Goal: Information Seeking & Learning: Learn about a topic

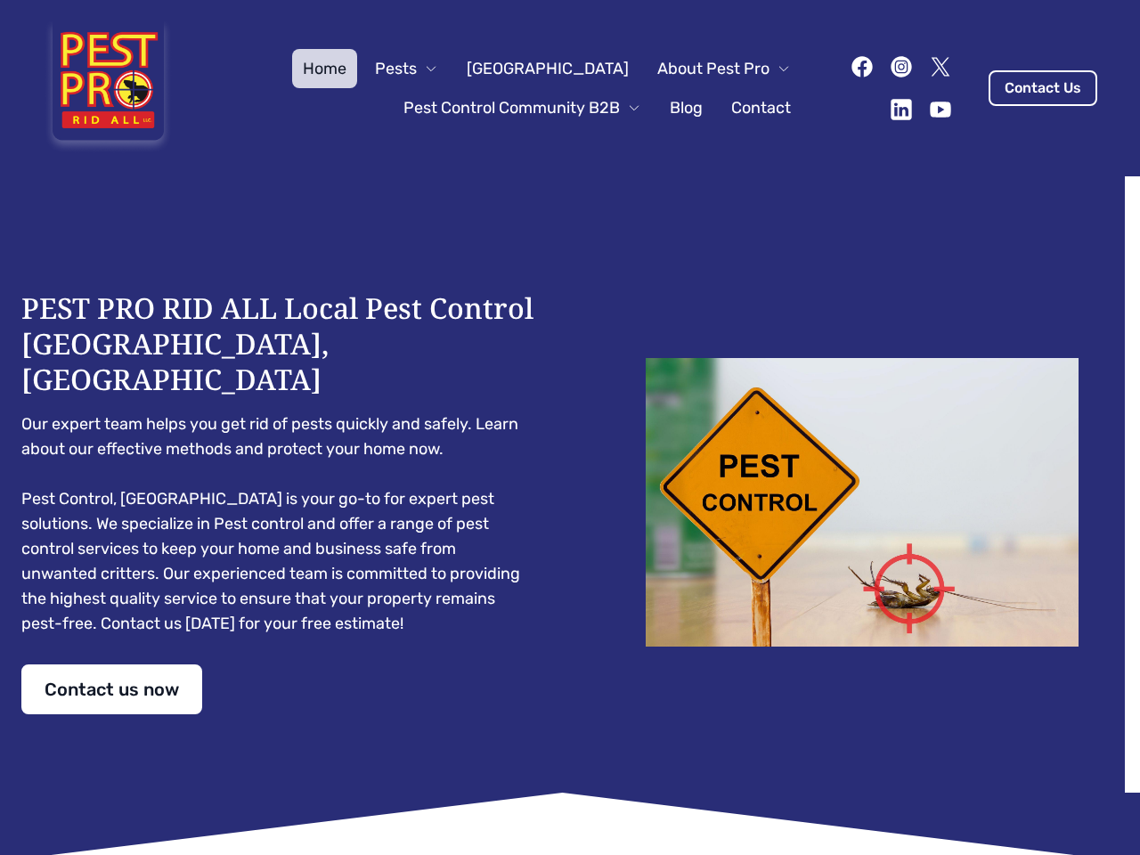
click at [570, 427] on div "PEST PRO RID ALL Local Pest Control [GEOGRAPHIC_DATA], [GEOGRAPHIC_DATA] Our ex…" at bounding box center [569, 502] width 1097 height 424
click at [417, 69] on span "Pests" at bounding box center [396, 68] width 42 height 25
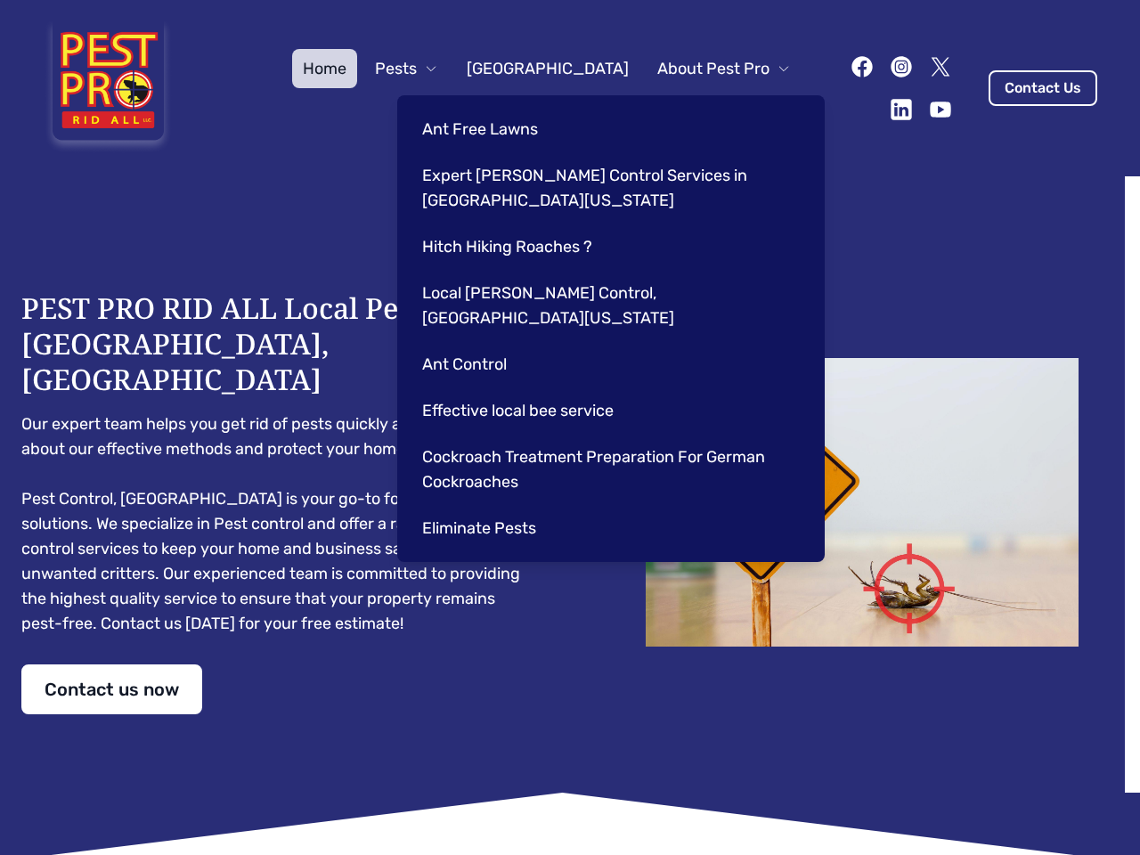
click at [705, 69] on span "About Pest Pro" at bounding box center [713, 68] width 112 height 25
click at [504, 108] on div "Ant Free Lawns Expert [PERSON_NAME] Control Services in [GEOGRAPHIC_DATA] [US_S…" at bounding box center [610, 328] width 427 height 467
